Goal: Task Accomplishment & Management: Complete application form

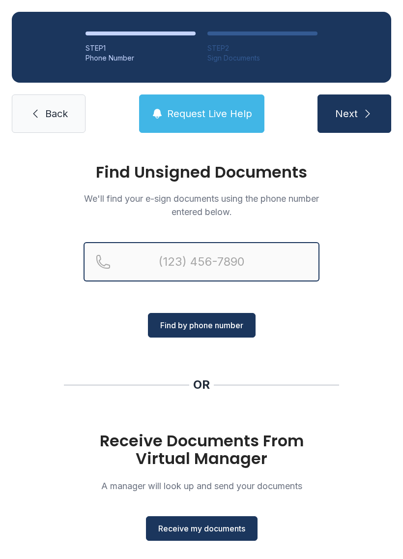
click at [236, 259] on input "Reservation phone number" at bounding box center [202, 261] width 236 height 39
type input "(77"
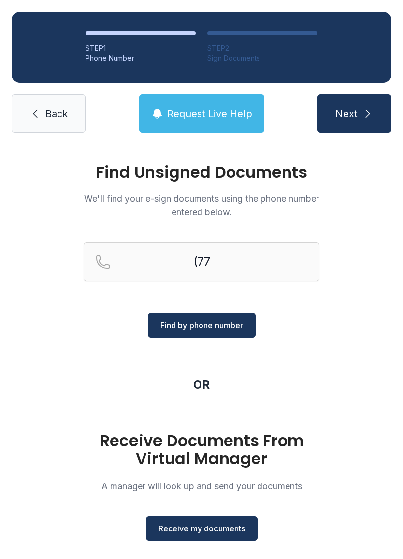
click at [368, 299] on div "Find Unsigned Documents We'll find your e-sign documents using the phone number…" at bounding box center [201, 362] width 403 height 435
click at [220, 531] on span "Receive my documents" at bounding box center [201, 528] width 87 height 12
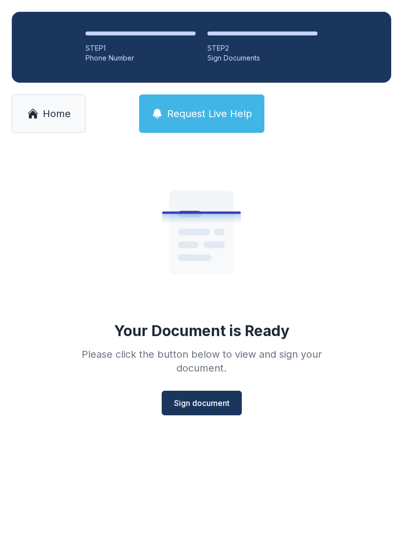
click at [215, 401] on span "Sign document" at bounding box center [202, 403] width 56 height 12
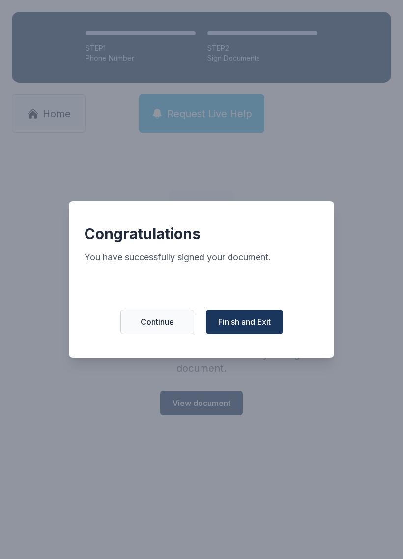
click at [256, 325] on span "Finish and Exit" at bounding box center [244, 322] width 53 height 12
